Goal: Transaction & Acquisition: Purchase product/service

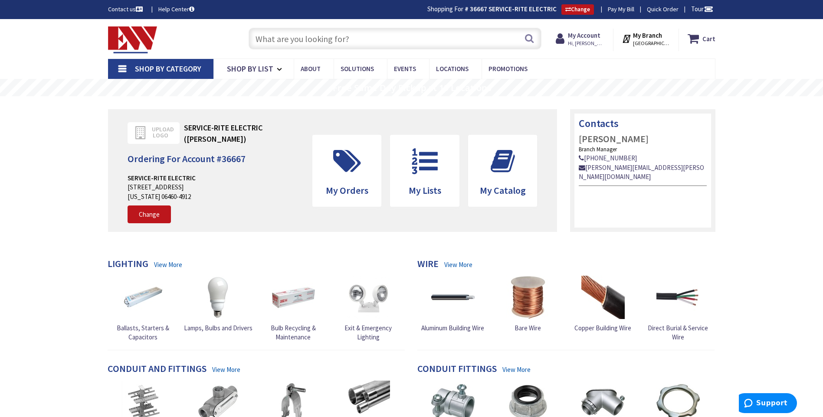
click at [617, 12] on link "Pay My Bill" at bounding box center [621, 9] width 26 height 9
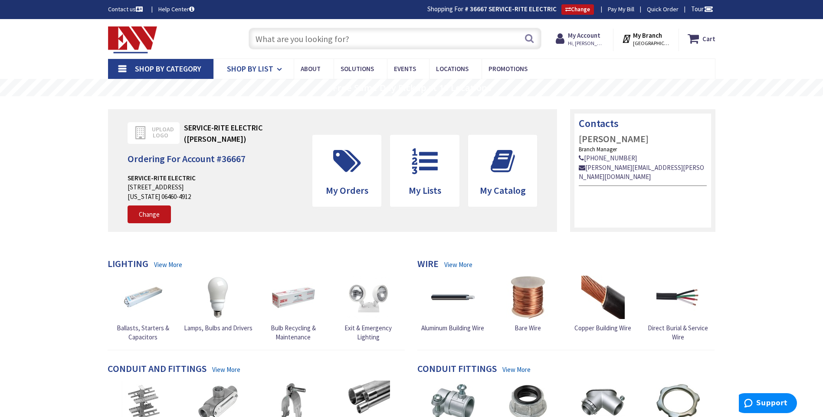
click at [248, 69] on span "Shop By List" at bounding box center [250, 69] width 46 height 10
click at [230, 135] on span "Promotions" at bounding box center [233, 135] width 30 height 8
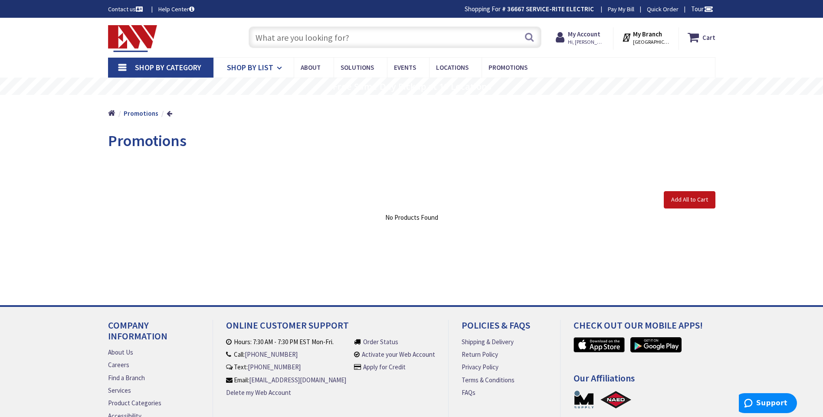
click at [255, 66] on span "Shop By List" at bounding box center [250, 67] width 46 height 10
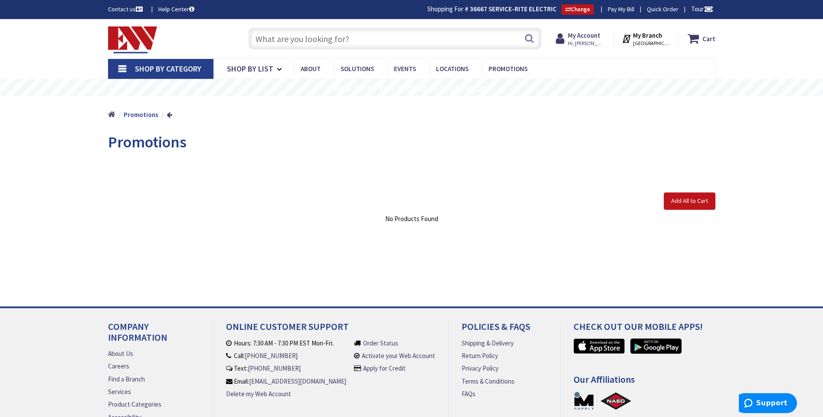
click at [113, 115] on link "Home" at bounding box center [111, 114] width 7 height 11
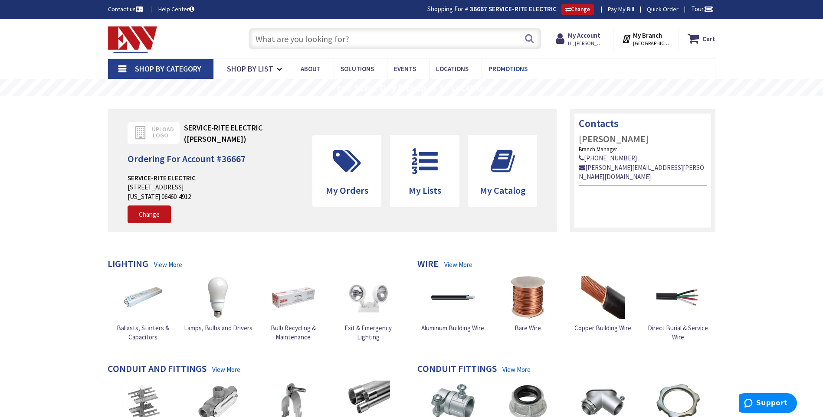
click at [504, 71] on span "Promotions" at bounding box center [507, 69] width 39 height 8
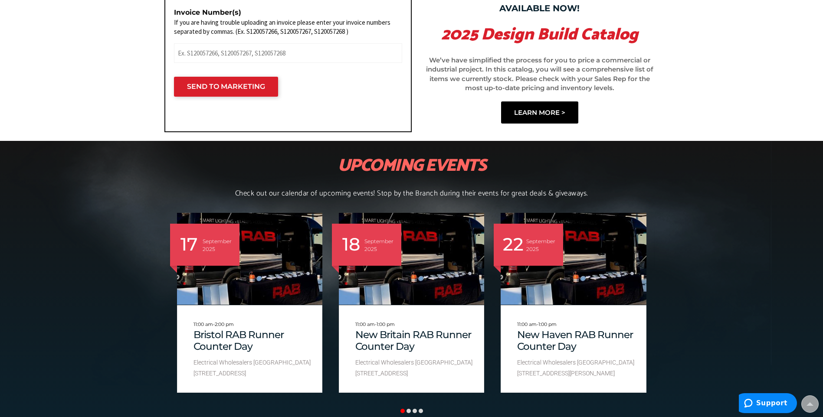
scroll to position [869, 0]
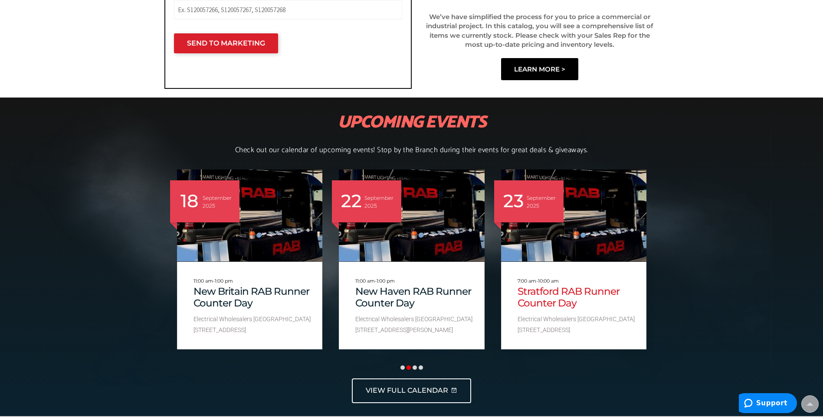
click at [555, 308] on link "Stratford RAB Runner Counter Day" at bounding box center [579, 298] width 124 height 24
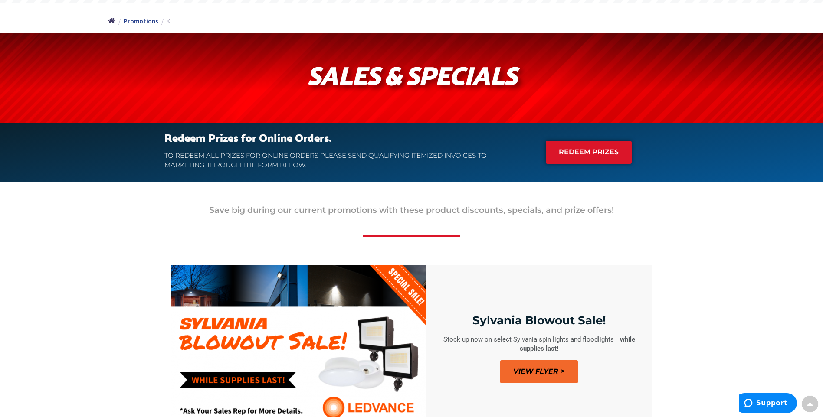
scroll to position [0, 0]
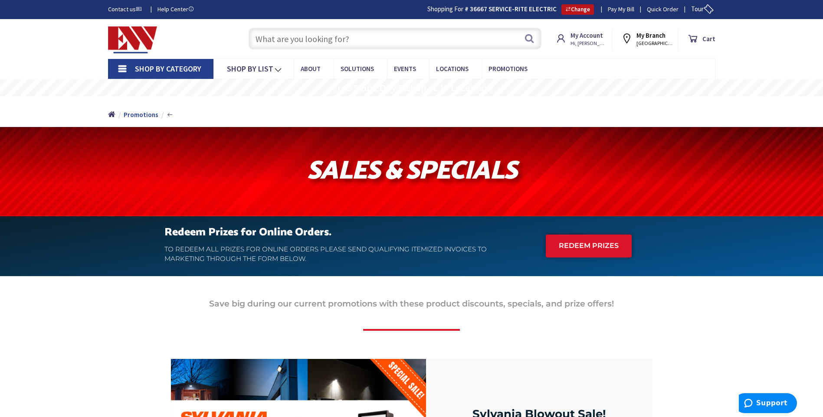
click at [131, 46] on img at bounding box center [132, 39] width 49 height 27
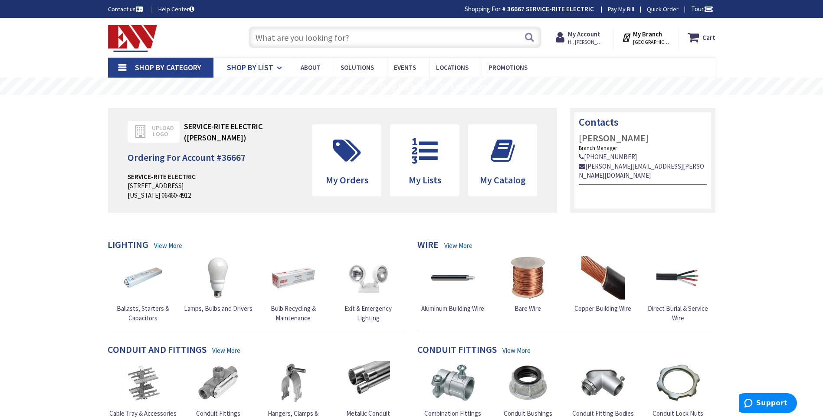
click at [267, 68] on span "Shop By List" at bounding box center [250, 67] width 46 height 10
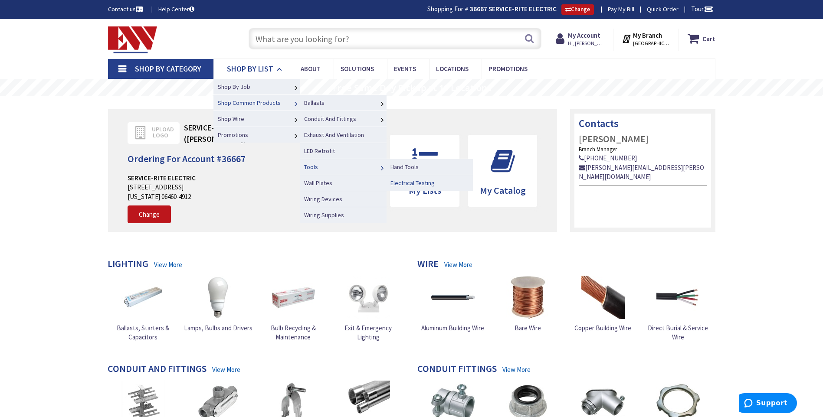
click at [409, 183] on span "Electrical Testing" at bounding box center [412, 183] width 44 height 8
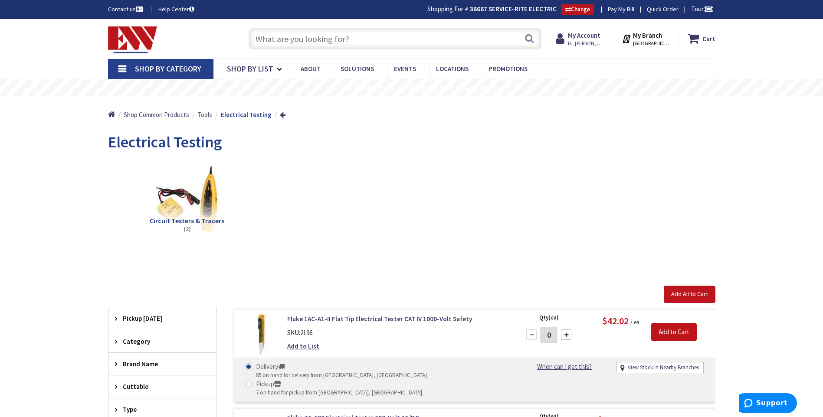
click at [204, 116] on span "Tools" at bounding box center [204, 115] width 15 height 8
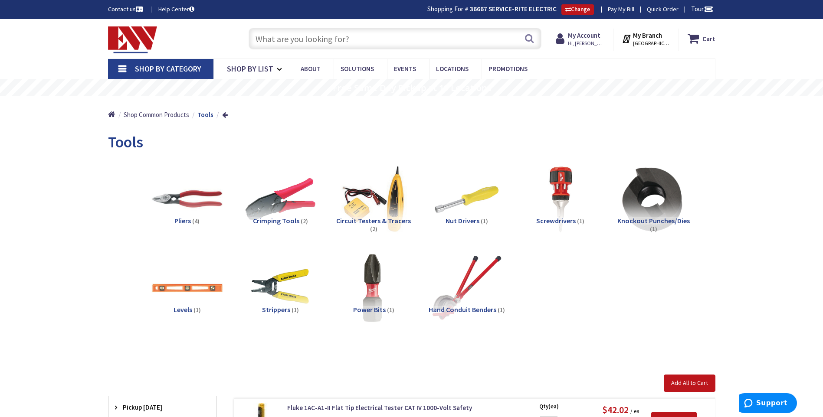
click at [133, 36] on img at bounding box center [132, 39] width 49 height 27
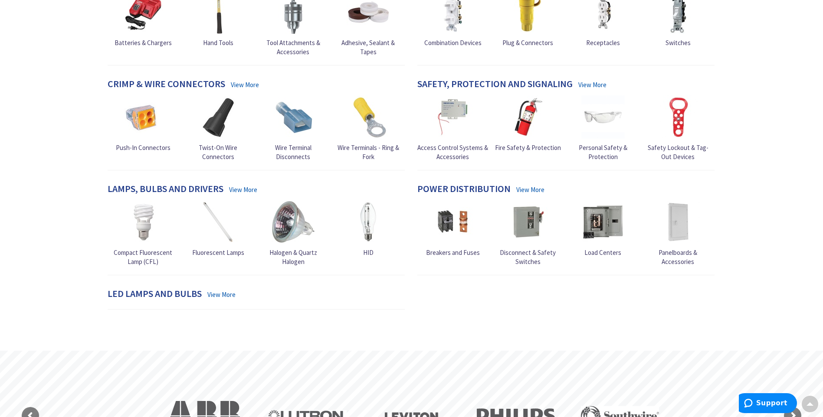
scroll to position [504, 0]
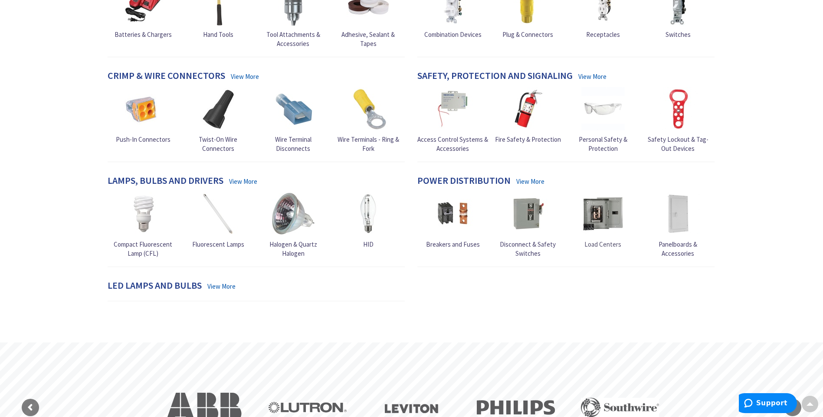
click at [600, 218] on img at bounding box center [602, 213] width 43 height 43
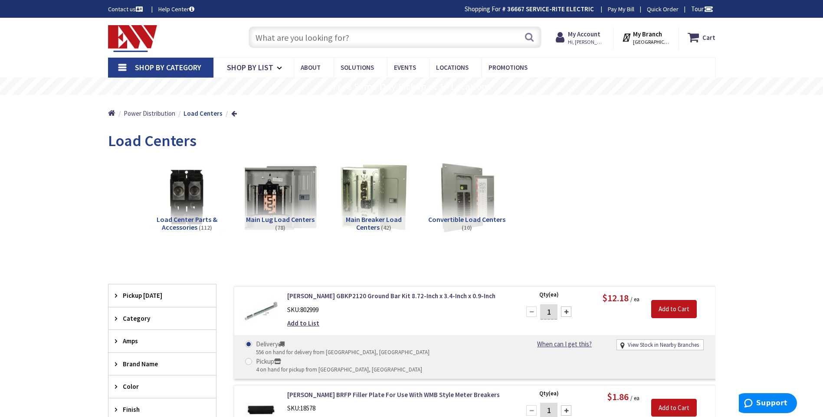
click at [280, 211] on img at bounding box center [280, 197] width 79 height 79
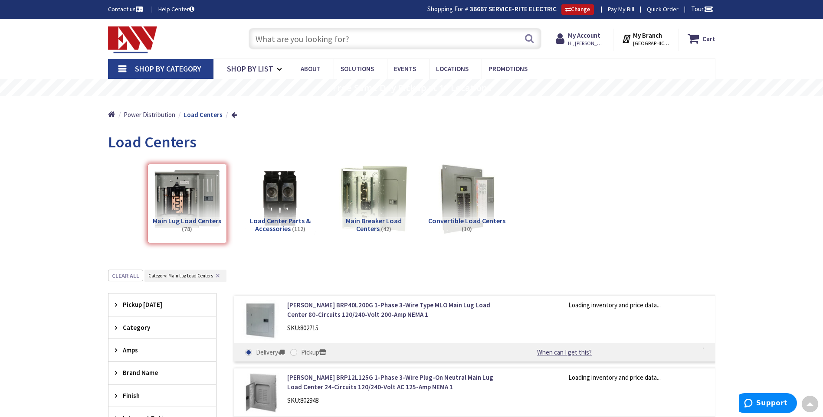
scroll to position [270, 0]
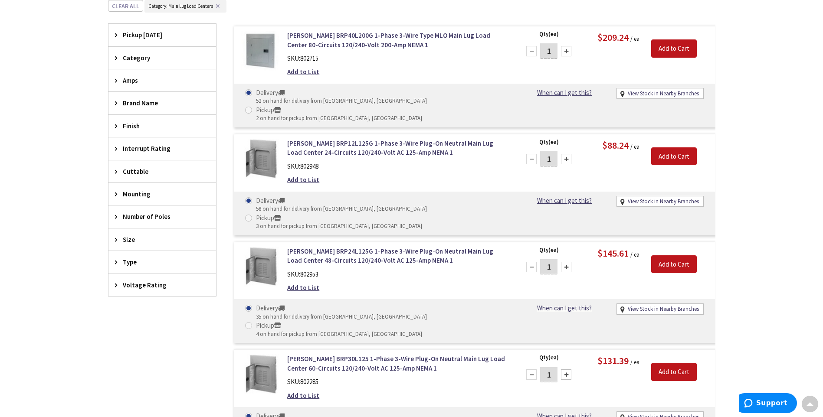
click at [132, 263] on span "Type" at bounding box center [158, 262] width 71 height 9
click at [118, 263] on icon at bounding box center [118, 262] width 7 height 7
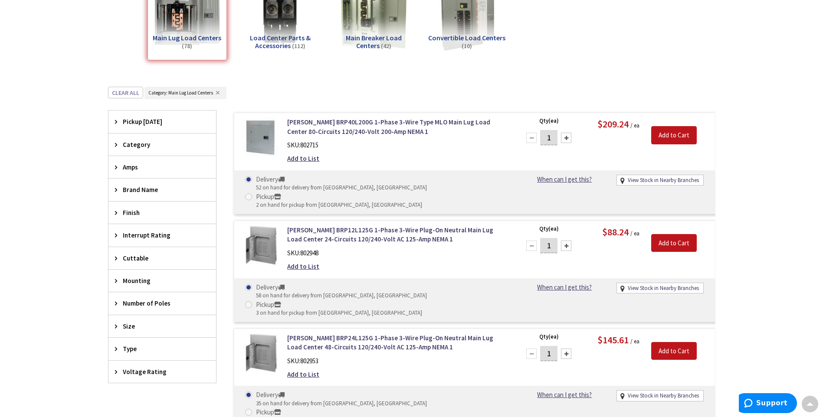
click at [136, 188] on span "Brand Name" at bounding box center [158, 189] width 71 height 9
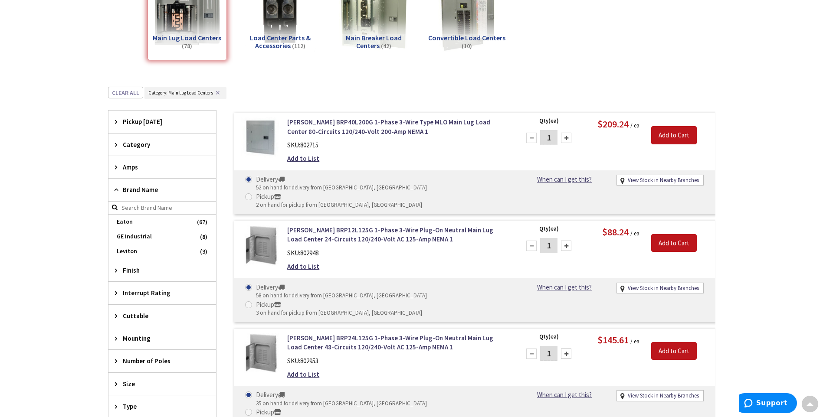
click at [137, 188] on span "Brand Name" at bounding box center [158, 189] width 71 height 9
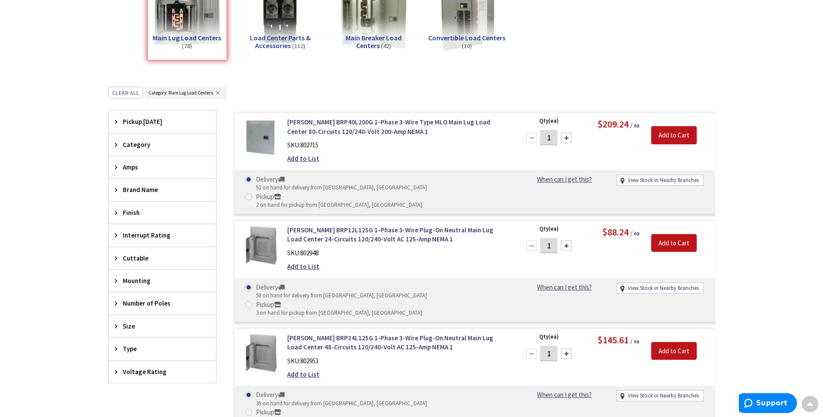
click at [136, 143] on span "Category" at bounding box center [158, 144] width 71 height 9
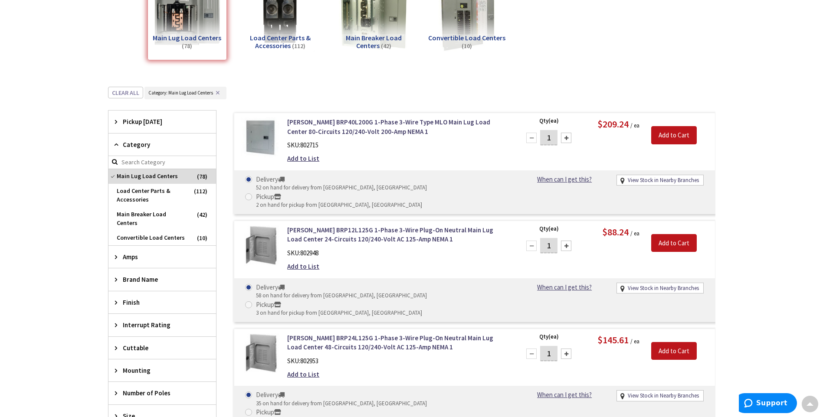
click at [136, 144] on span "Category" at bounding box center [158, 144] width 71 height 9
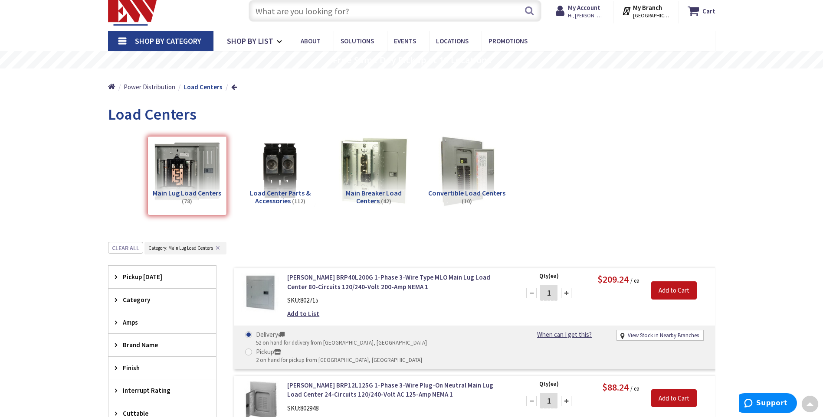
scroll to position [10, 0]
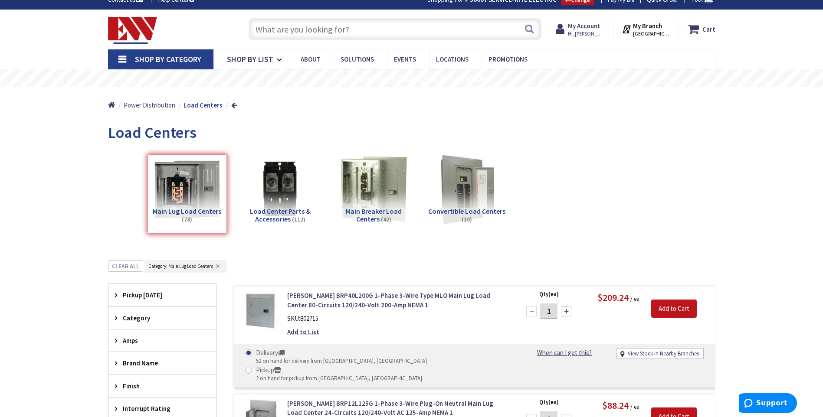
click at [143, 295] on span "Pickup Today" at bounding box center [158, 295] width 71 height 9
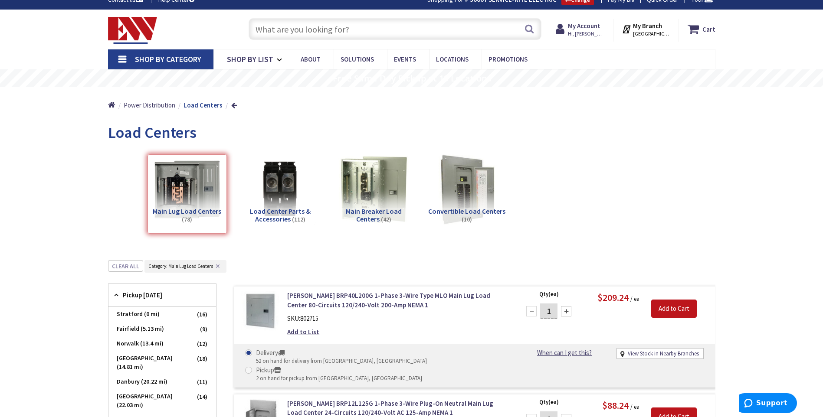
click at [139, 294] on span "Pickup Today" at bounding box center [158, 295] width 71 height 9
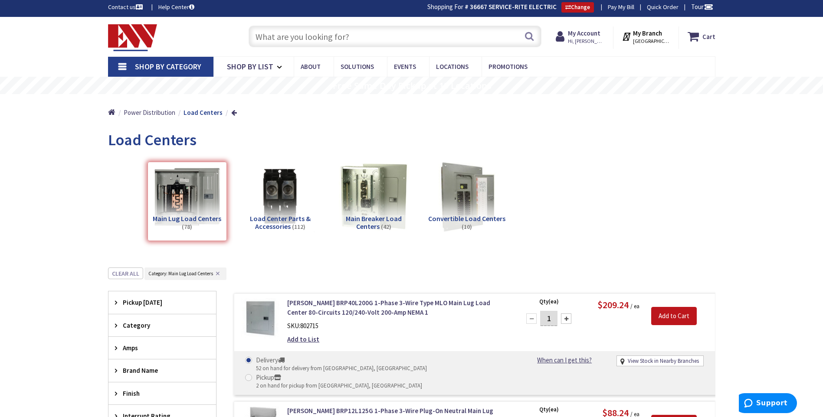
scroll to position [0, 0]
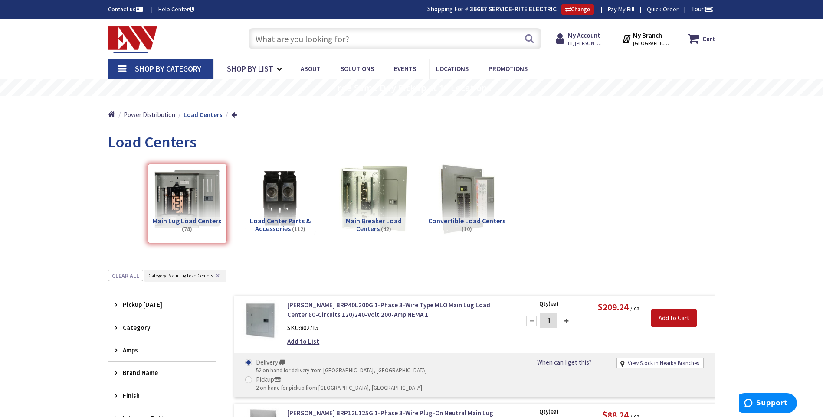
click at [404, 34] on input "text" at bounding box center [395, 39] width 293 height 22
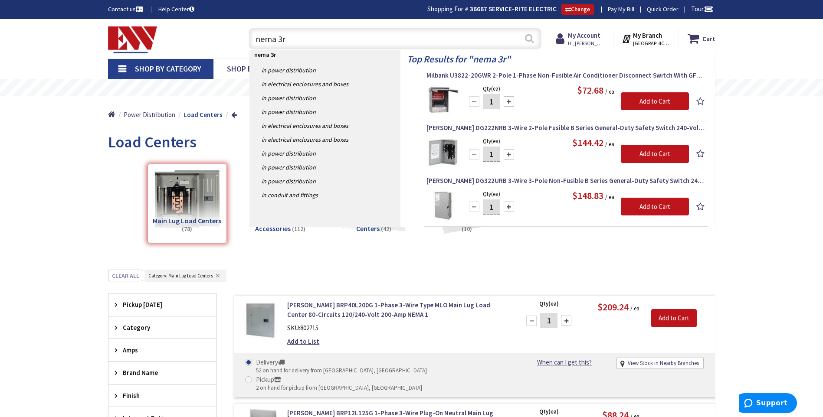
type input "nema 3r"
click at [527, 39] on button "Search" at bounding box center [529, 39] width 11 height 20
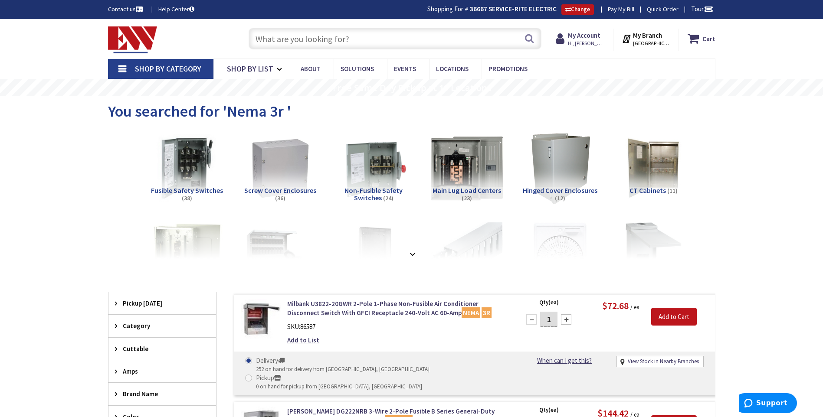
click at [466, 155] on img at bounding box center [466, 168] width 79 height 79
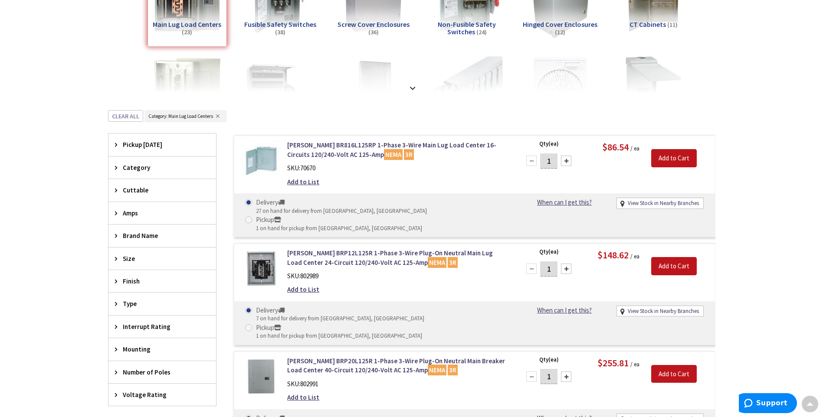
scroll to position [146, 0]
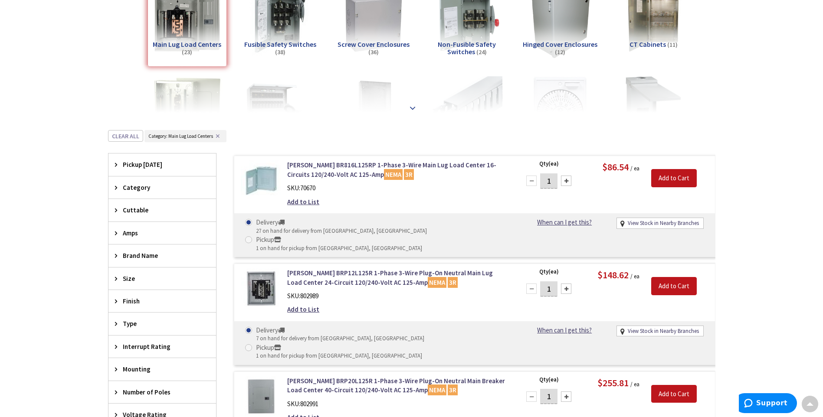
click at [412, 105] on strong at bounding box center [412, 108] width 10 height 10
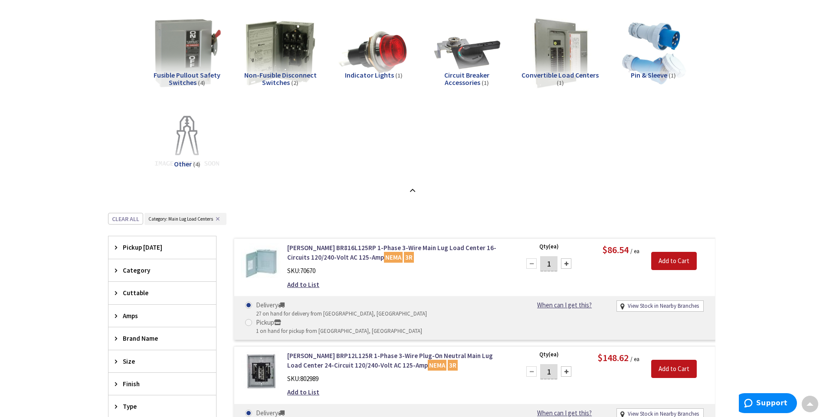
scroll to position [320, 0]
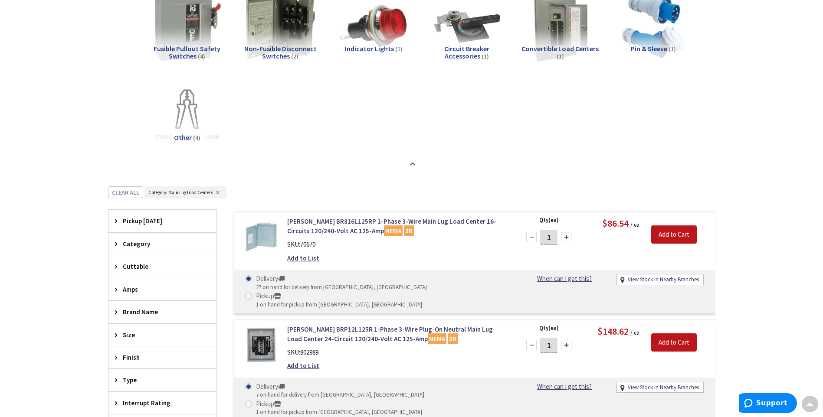
click at [410, 161] on strong at bounding box center [412, 164] width 10 height 10
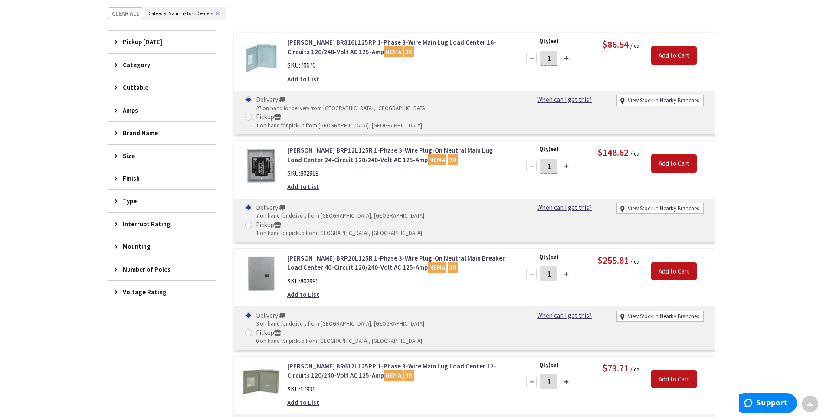
scroll to position [270, 0]
click at [416, 42] on link "Eaton BR816L125RP 1-Phase 3-Wire Main Lug Load Center 16-Circuits 120/240-Volt …" at bounding box center [397, 46] width 221 height 19
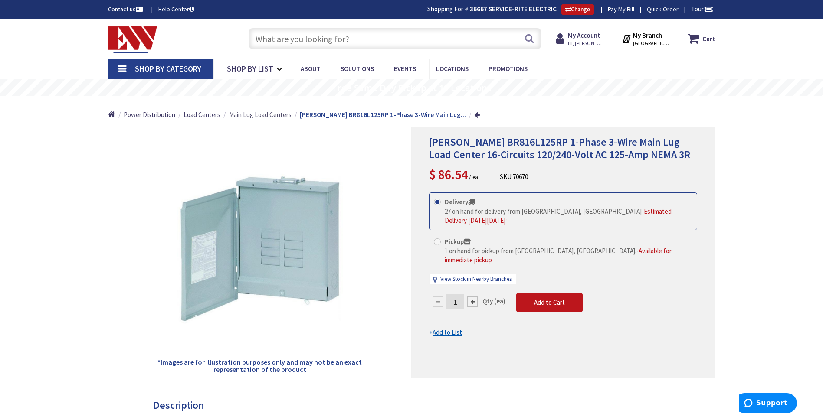
click at [260, 115] on span "Main Lug Load Centers" at bounding box center [260, 115] width 62 height 8
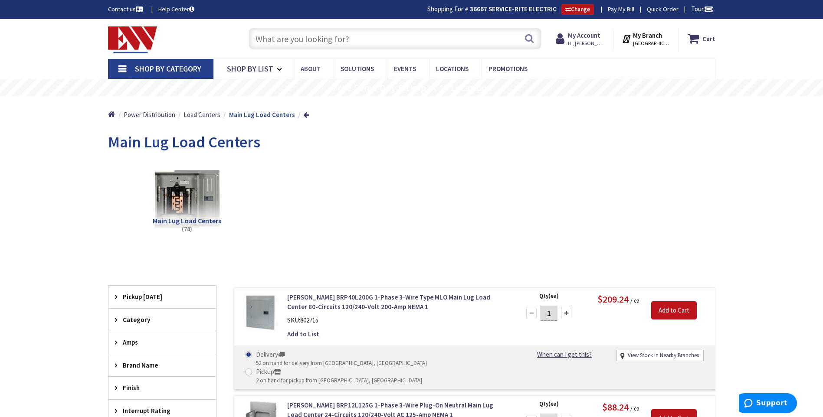
click at [386, 33] on input "text" at bounding box center [395, 39] width 293 height 22
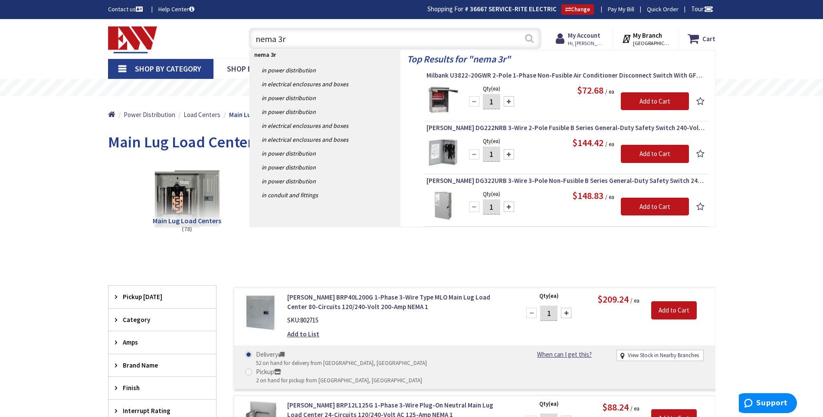
type input "nema 3r"
click at [531, 38] on button "Search" at bounding box center [529, 39] width 11 height 20
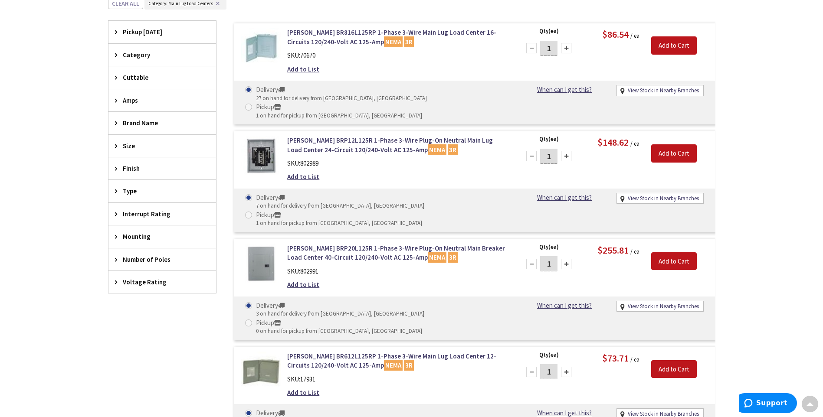
scroll to position [276, 0]
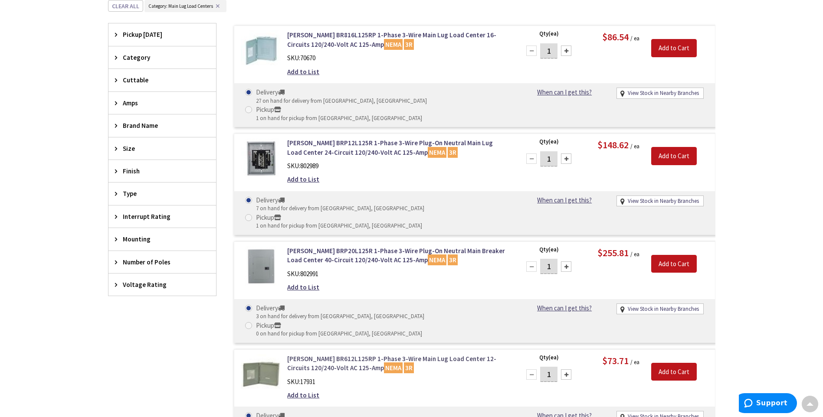
click at [438, 354] on link "Eaton BR612L125RP 1-Phase 3-Wire Main Lug Load Center 12-Circuits 120/240-Volt …" at bounding box center [397, 363] width 221 height 19
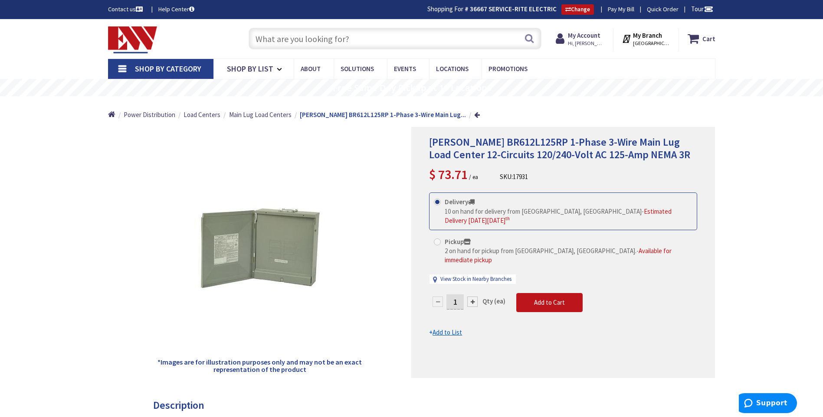
click at [126, 46] on img at bounding box center [132, 39] width 49 height 27
